Goal: Check status: Check status

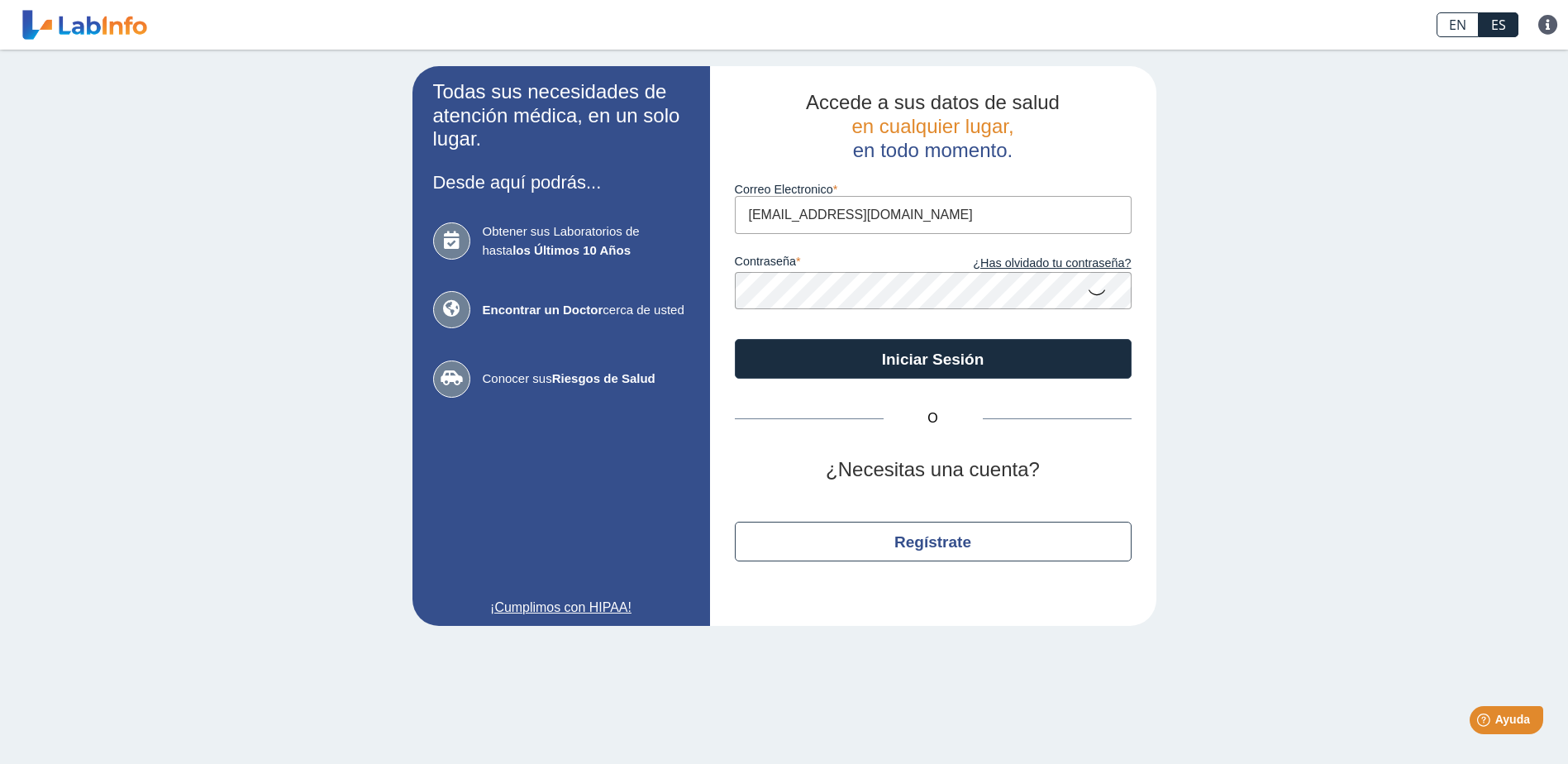
type input "[EMAIL_ADDRESS][DOMAIN_NAME]"
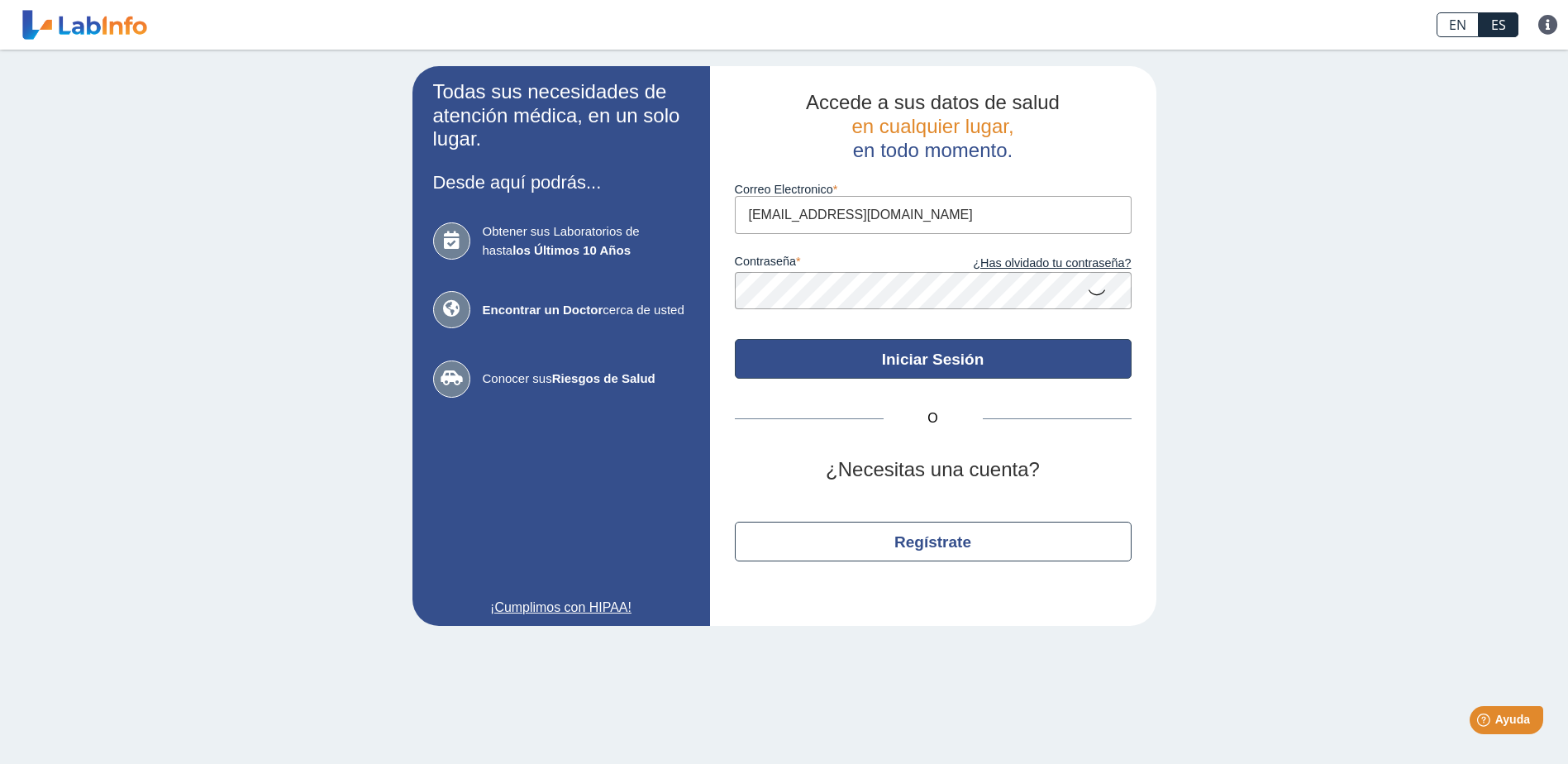
click at [946, 371] on button "Iniciar Sesión" at bounding box center [933, 358] width 397 height 40
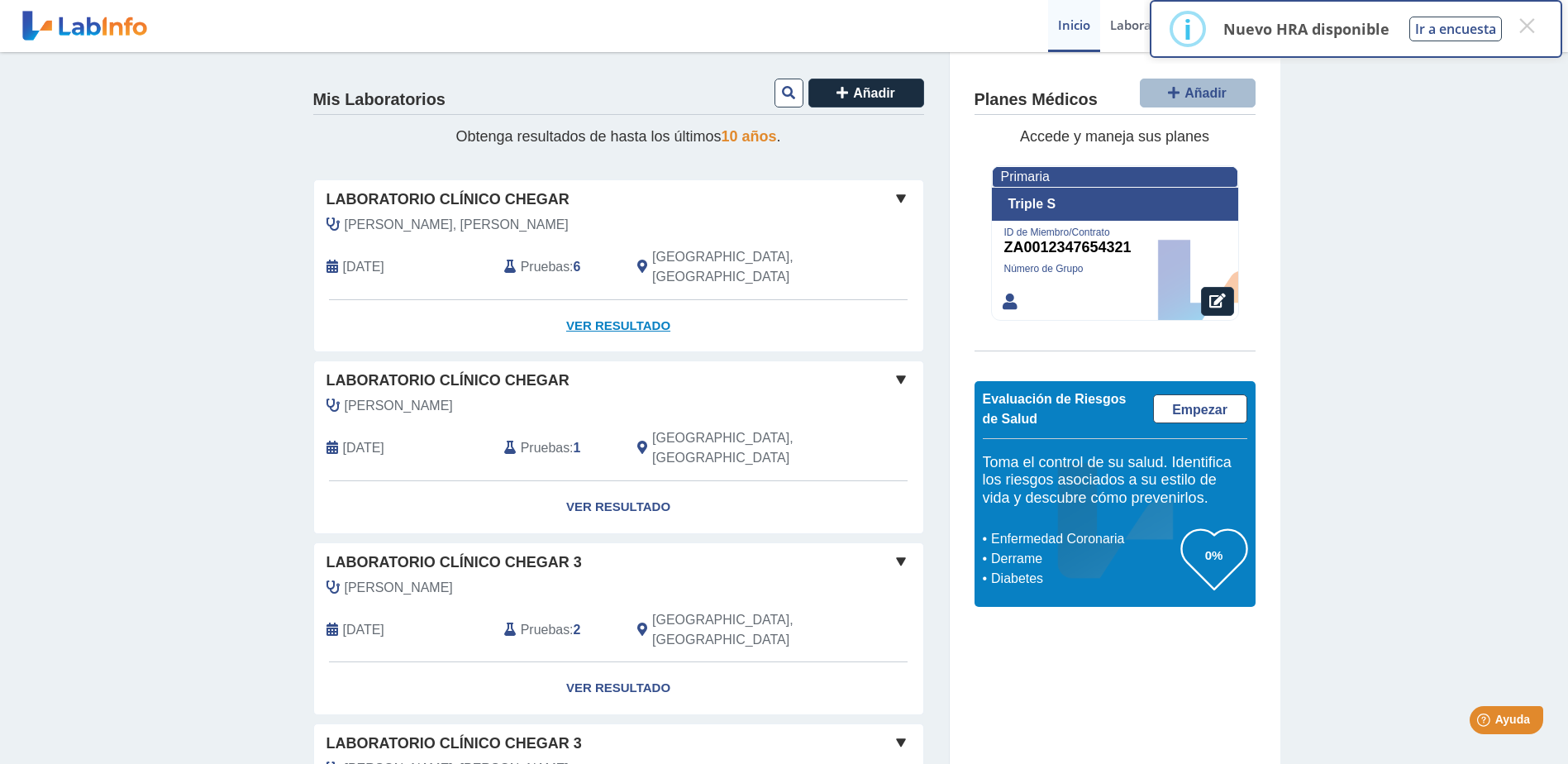
click at [560, 300] on link "Ver Resultado" at bounding box center [618, 325] width 609 height 52
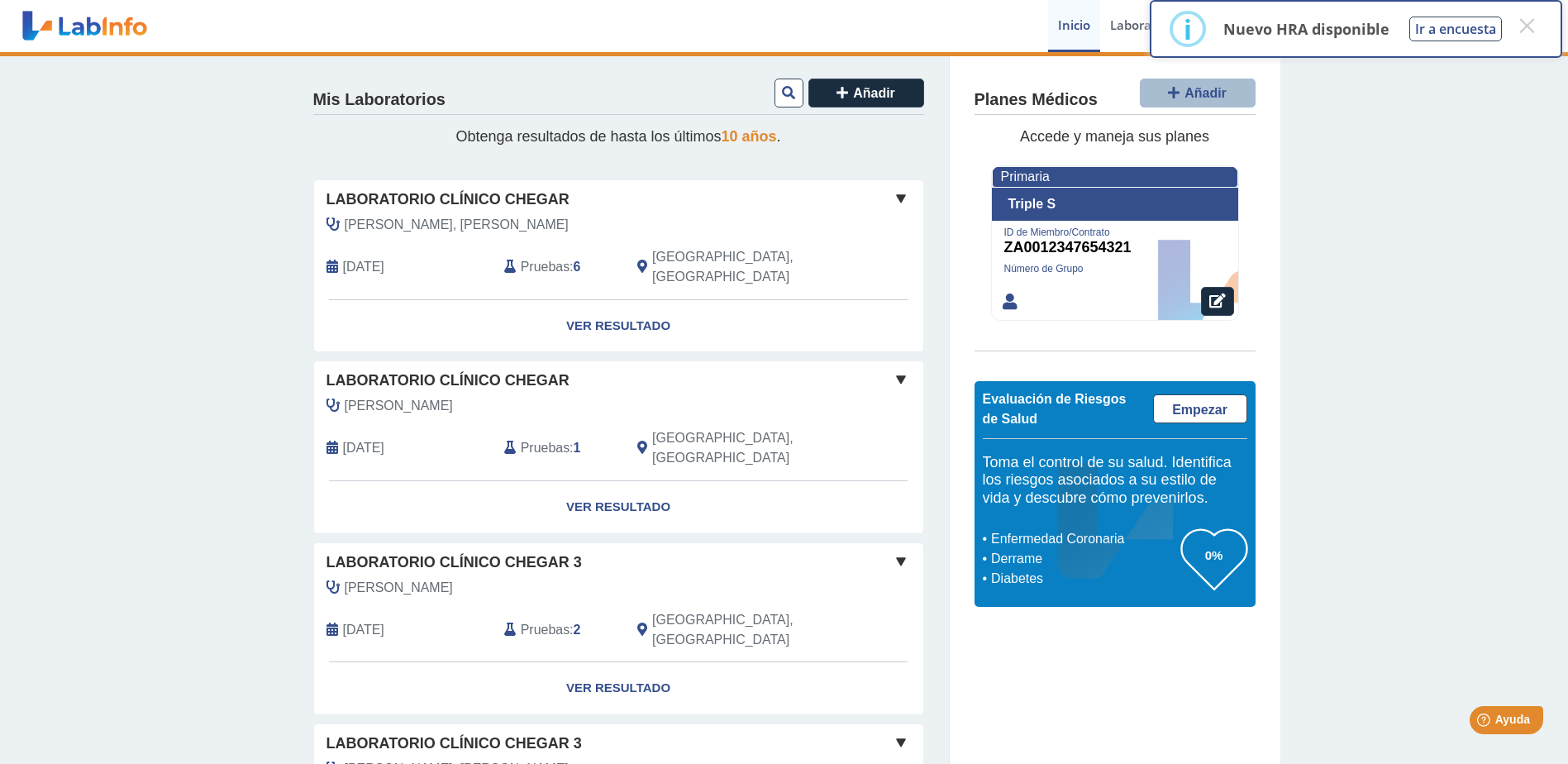
click at [896, 195] on span at bounding box center [900, 198] width 19 height 19
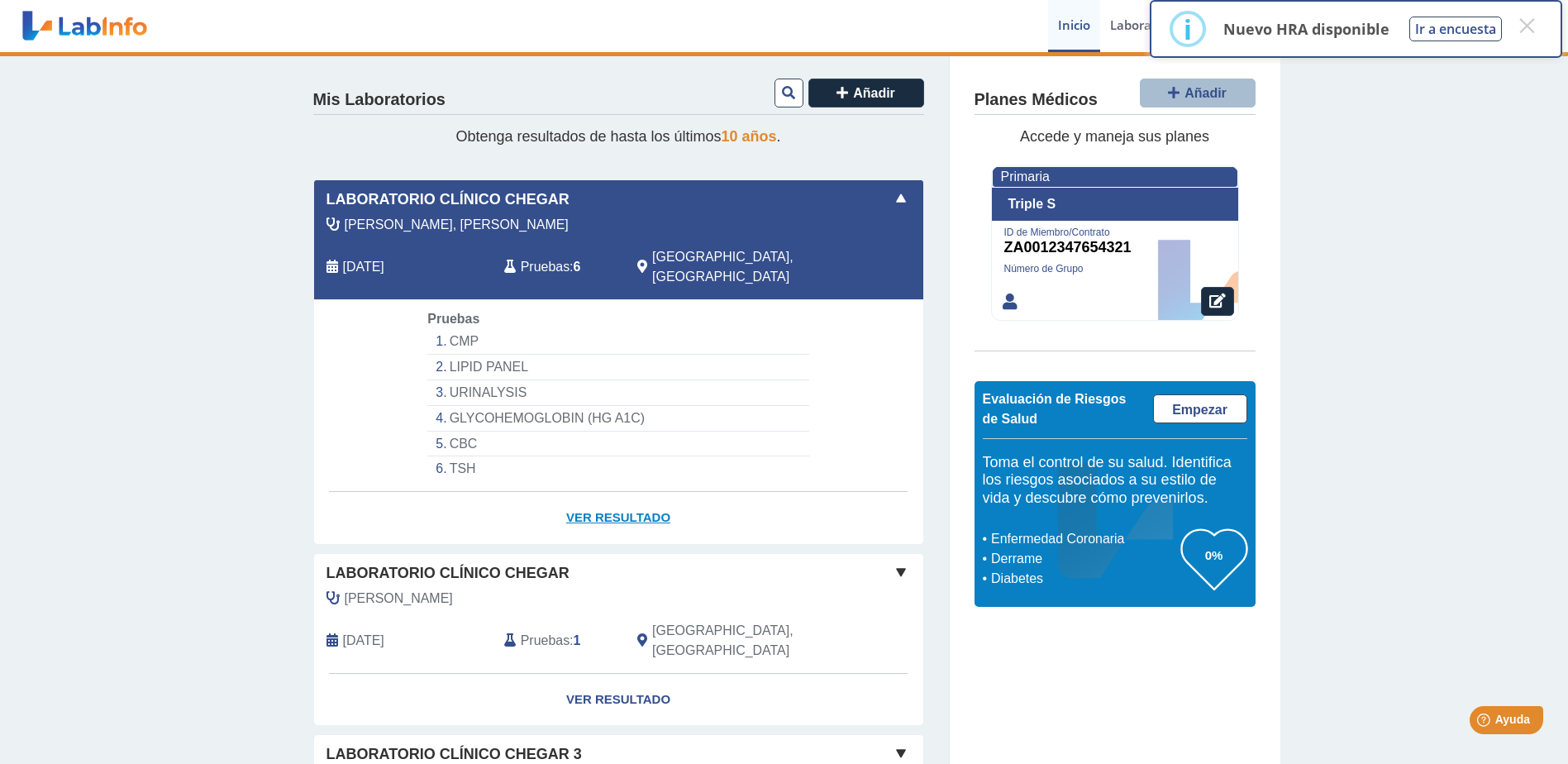
click at [575, 492] on link "Ver Resultado" at bounding box center [618, 517] width 609 height 52
click at [623, 496] on link "Ver Resultado" at bounding box center [618, 517] width 609 height 52
click at [608, 493] on link "Ver Resultado" at bounding box center [618, 517] width 609 height 52
click at [546, 257] on span "Pruebas" at bounding box center [545, 267] width 49 height 19
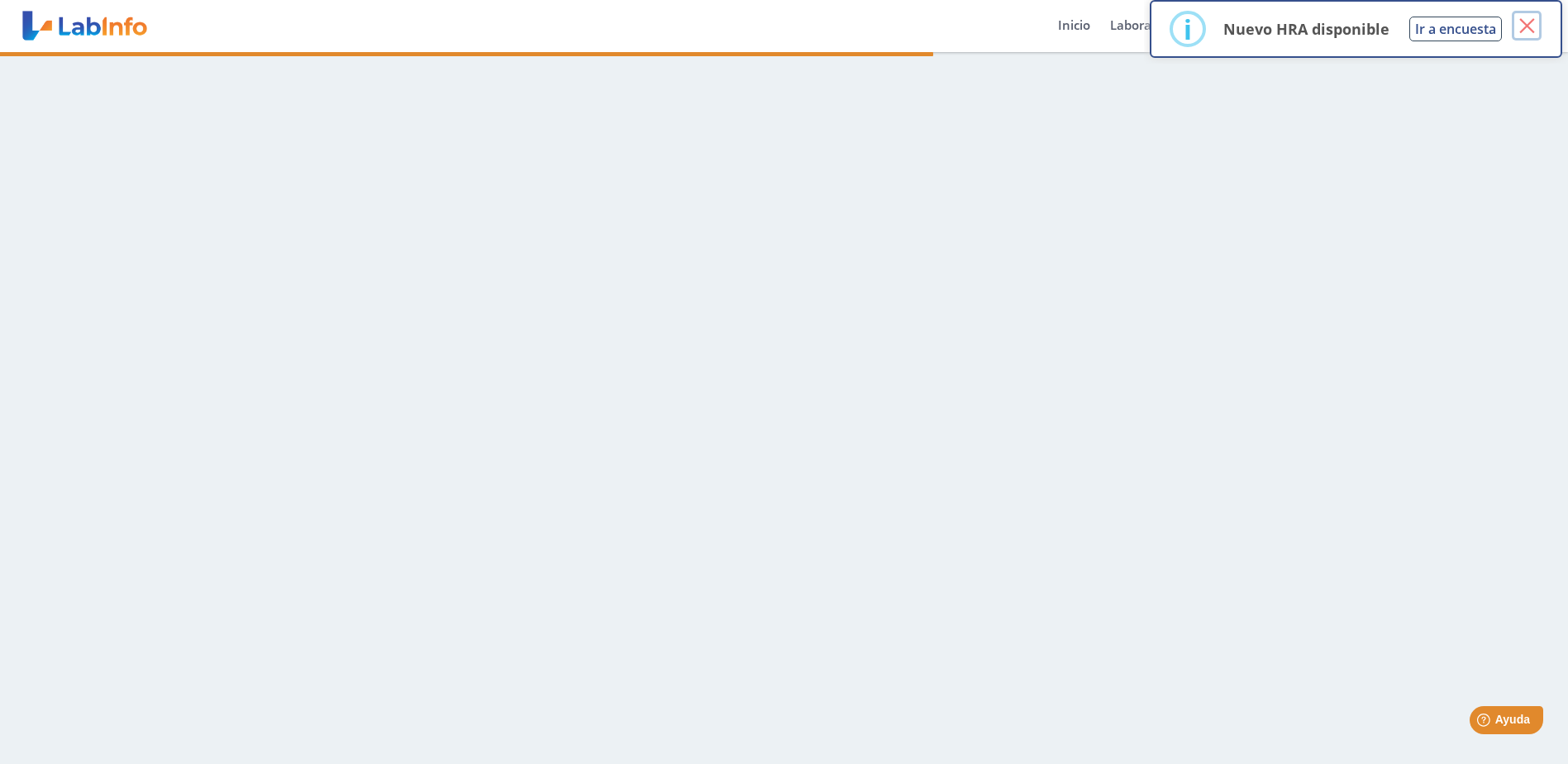
click at [1525, 22] on button "×" at bounding box center [1526, 26] width 30 height 30
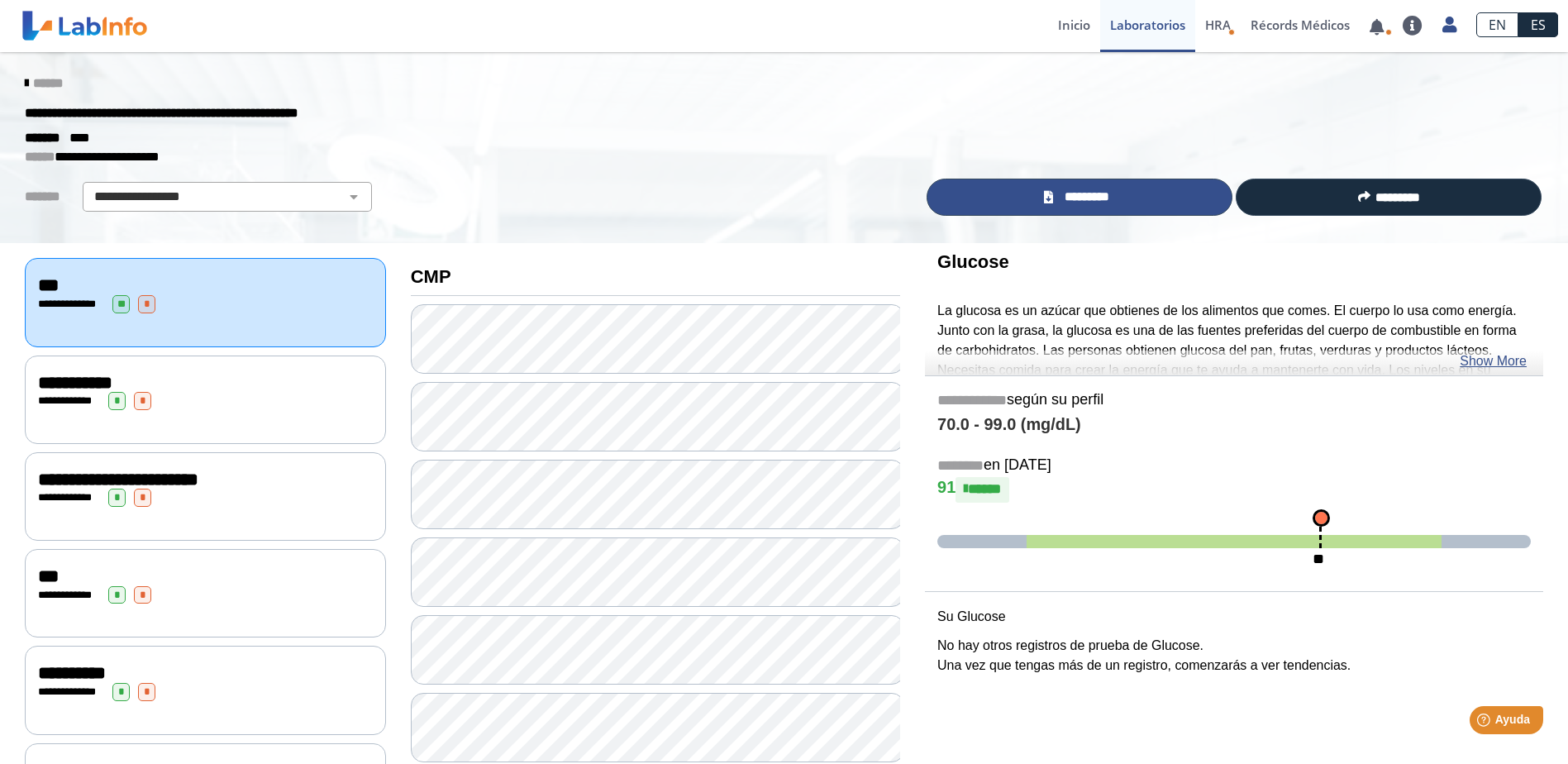
drag, startPoint x: 1060, startPoint y: 197, endPoint x: 1060, endPoint y: 210, distance: 13.0
click at [1060, 197] on span "*********" at bounding box center [1086, 196] width 57 height 19
